Goal: Task Accomplishment & Management: Manage account settings

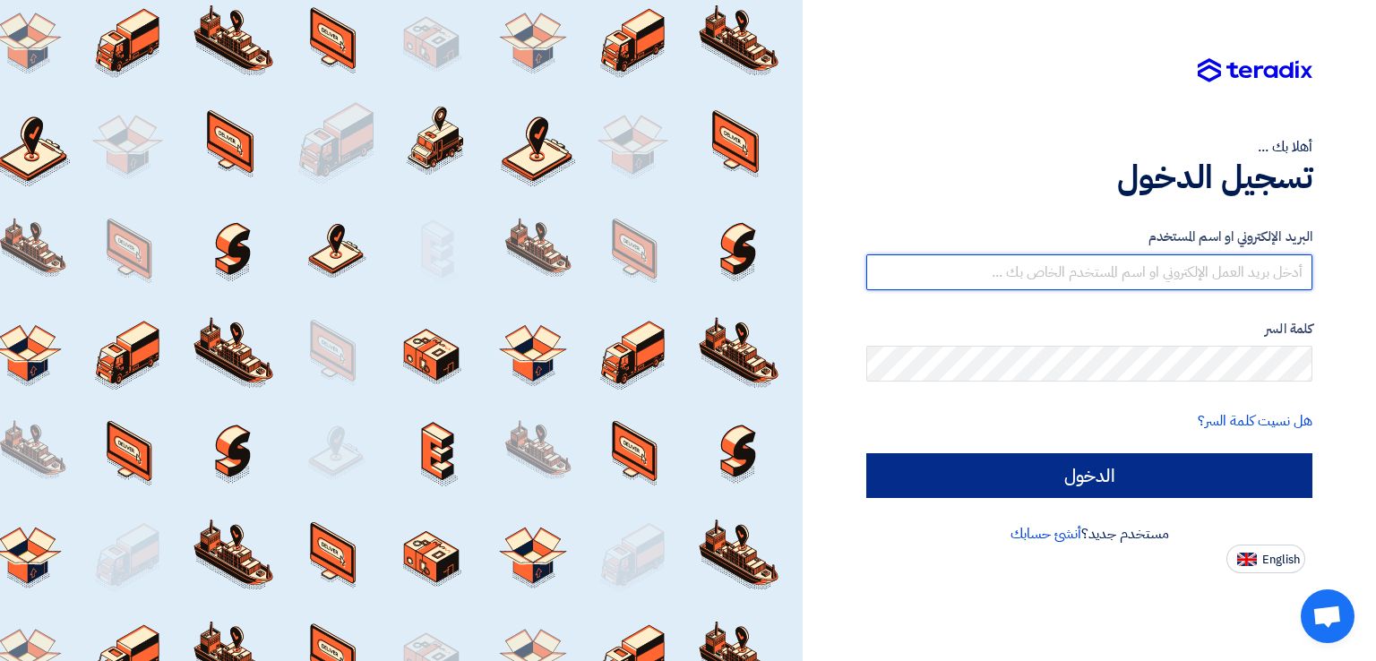
type input "[EMAIL_ADDRESS][DOMAIN_NAME]"
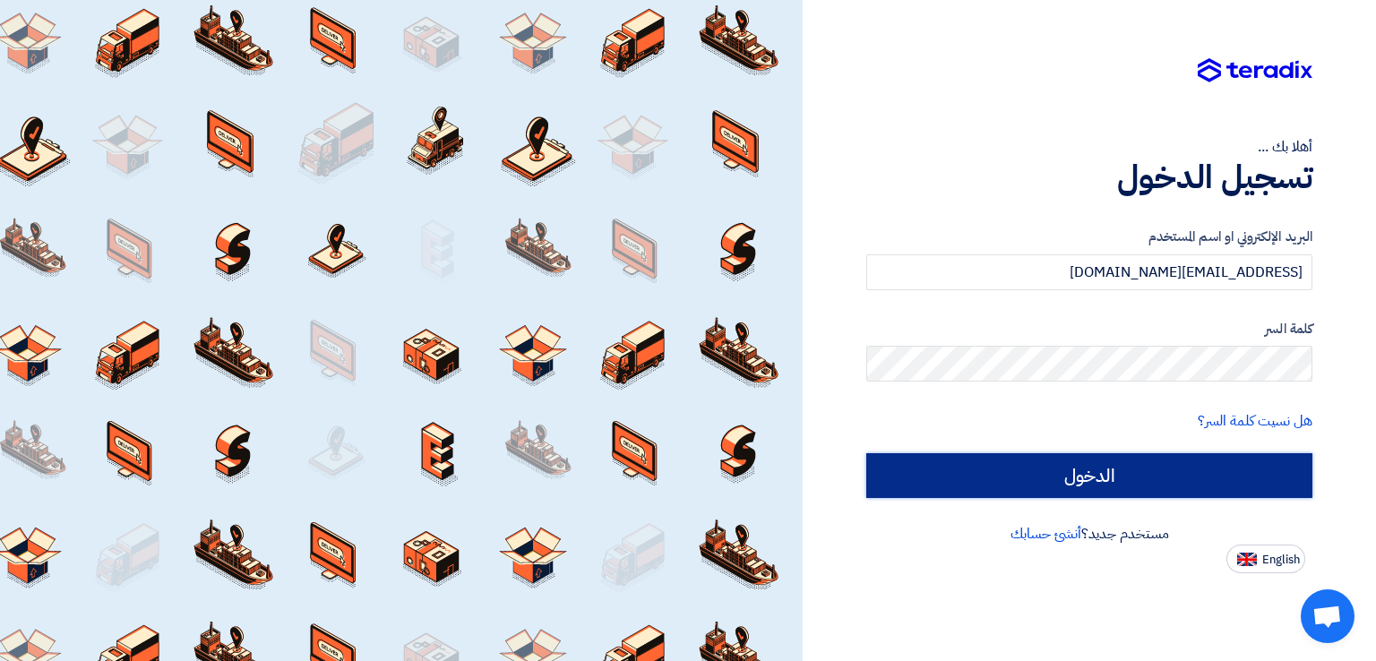
click at [1061, 486] on input "الدخول" at bounding box center [1089, 475] width 446 height 45
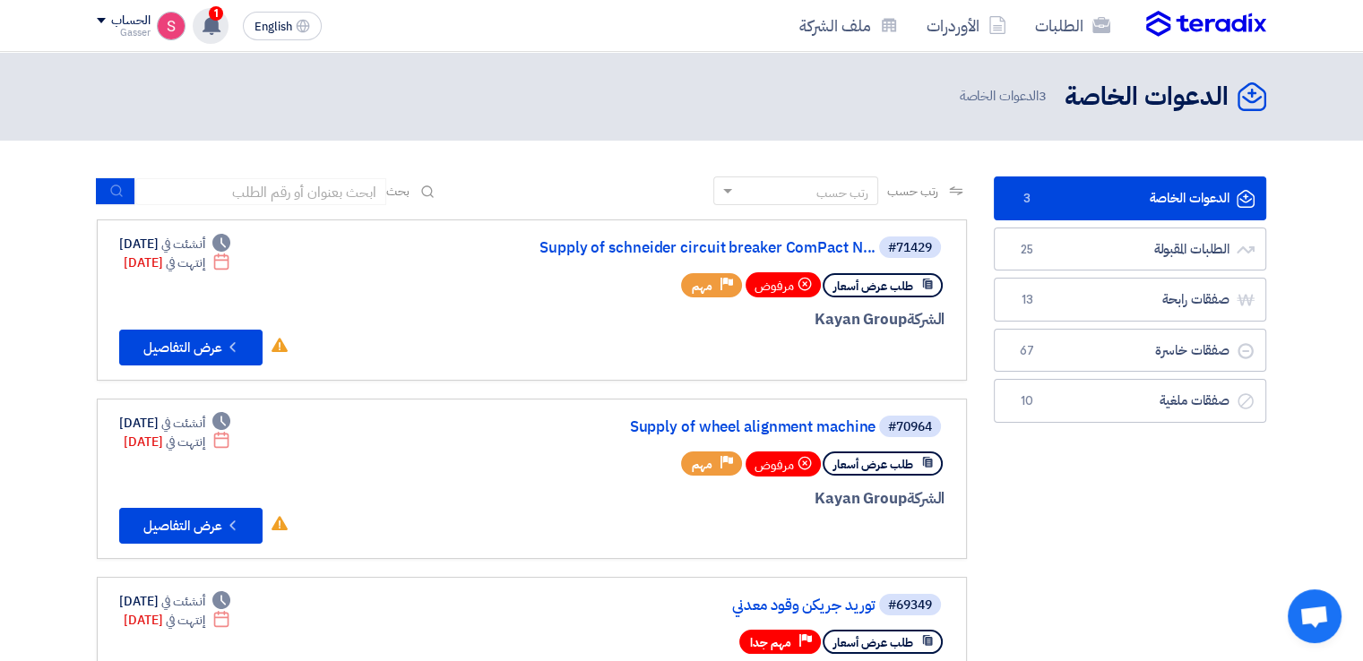
click at [219, 20] on icon at bounding box center [212, 25] width 20 height 20
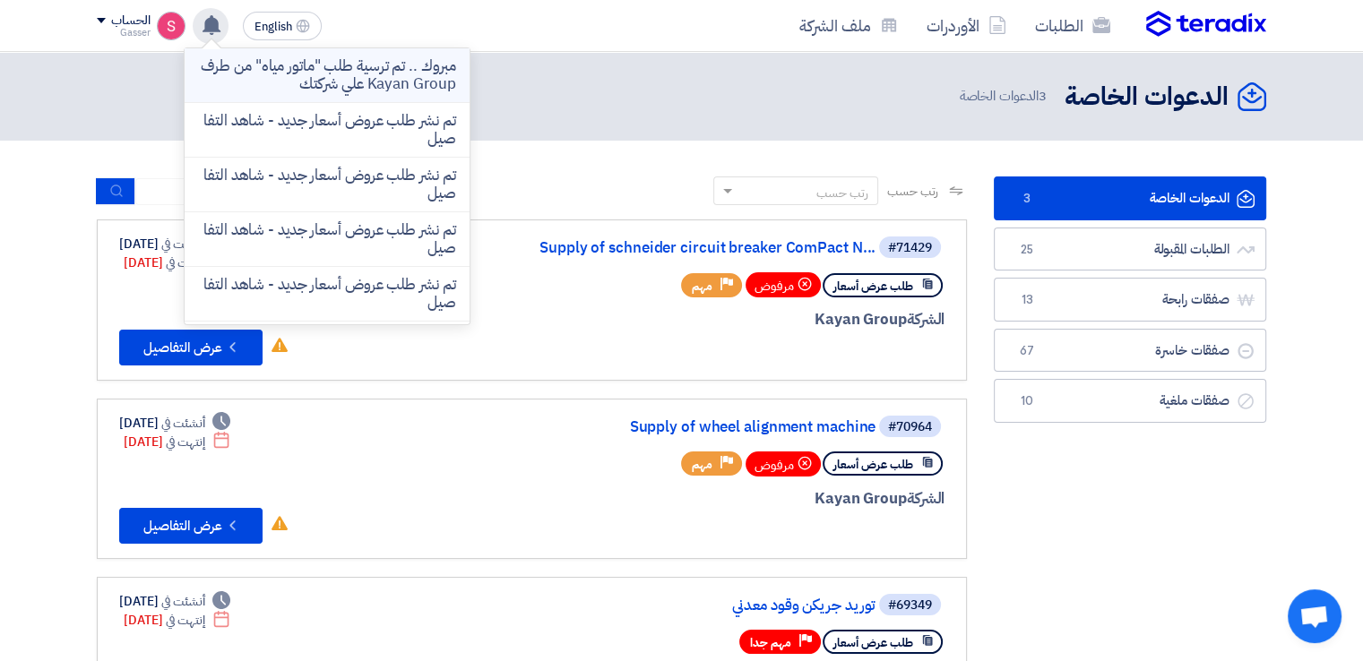
click at [381, 76] on p "مبروك .. تم ترسية طلب "ماتور مياه" من طرف Kayan Group علي شركتك" at bounding box center [327, 75] width 256 height 36
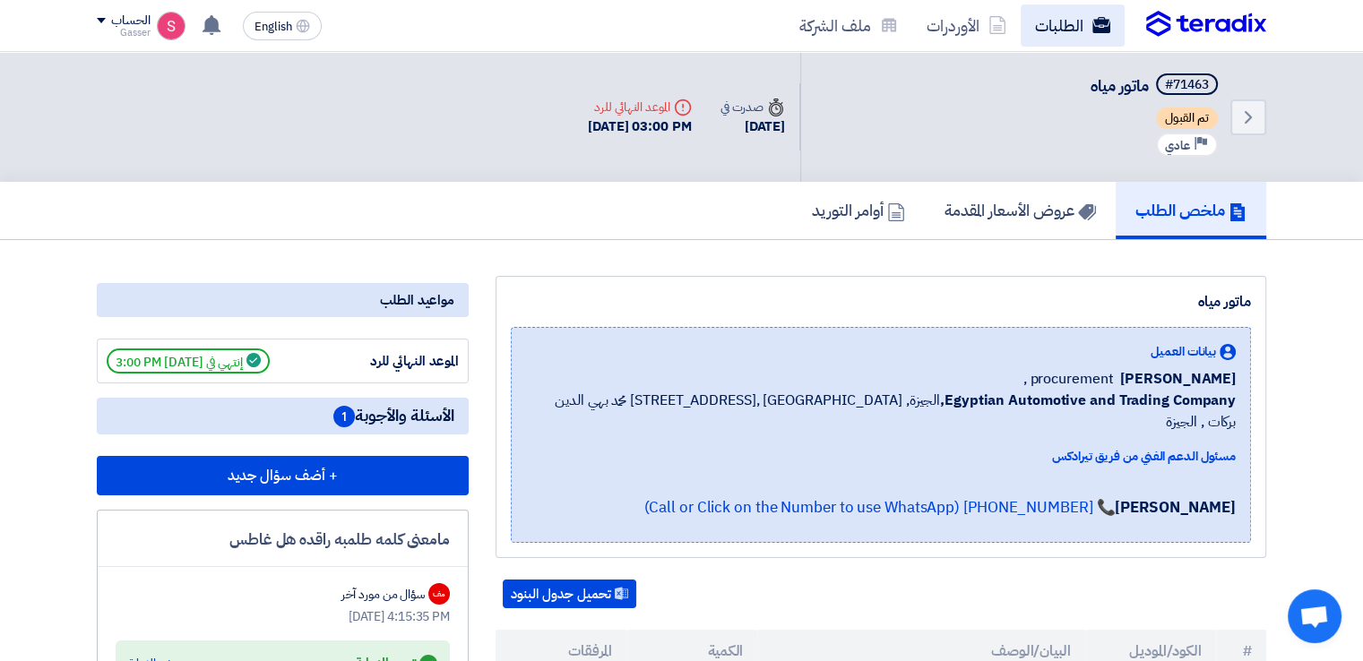
click at [1087, 24] on link "الطلبات" at bounding box center [1072, 25] width 104 height 42
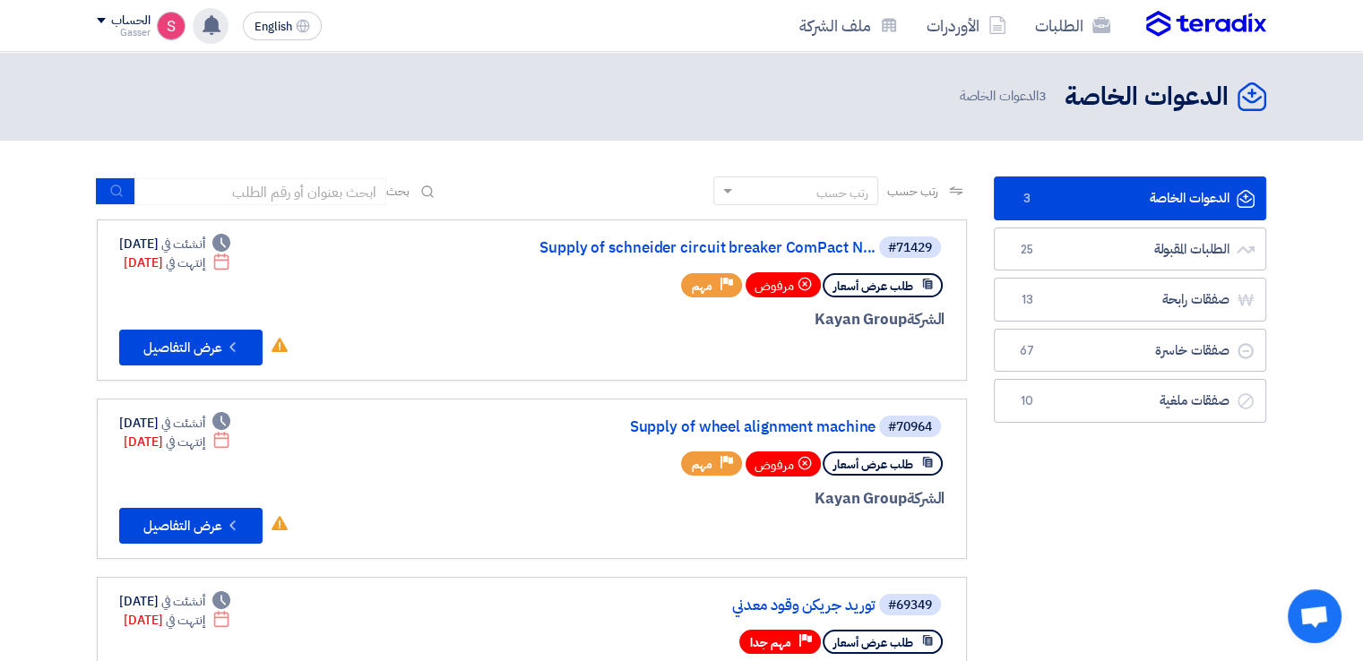
click at [209, 16] on icon at bounding box center [212, 25] width 20 height 20
